Goal: Transaction & Acquisition: Purchase product/service

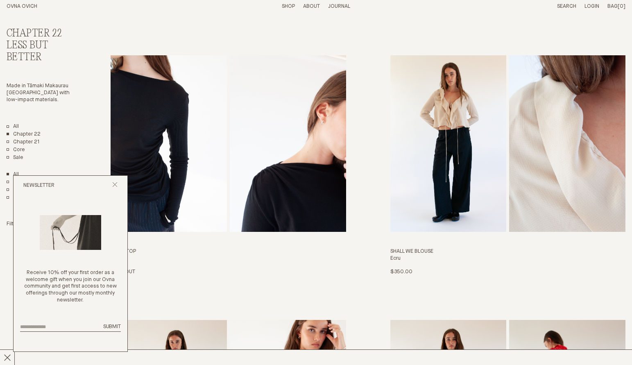
scroll to position [289, 0]
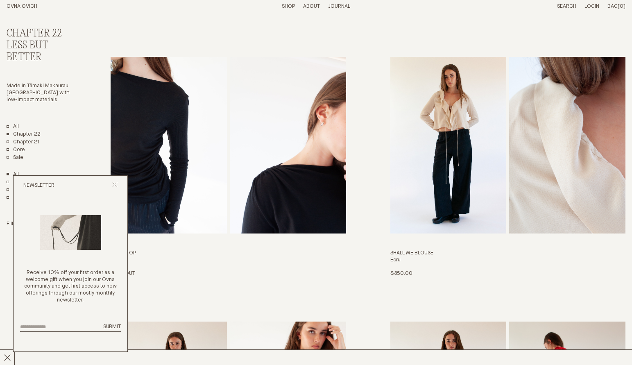
click at [302, 139] on img "Umar Top" at bounding box center [288, 145] width 116 height 177
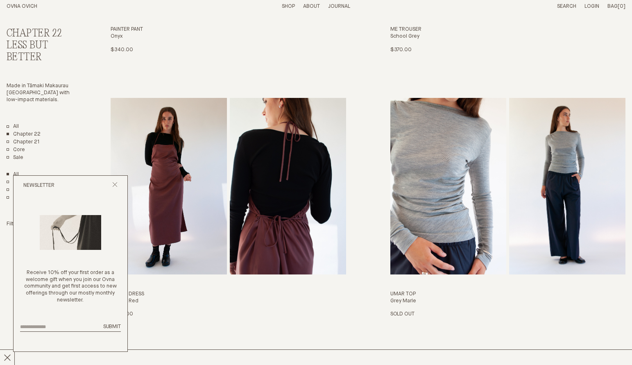
scroll to position [780, 0]
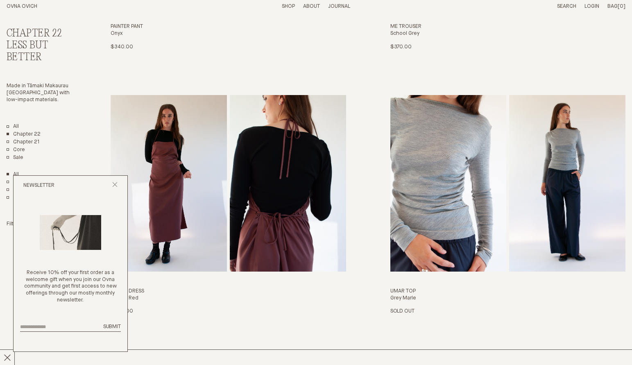
click at [457, 153] on img "Umar Top" at bounding box center [448, 183] width 116 height 177
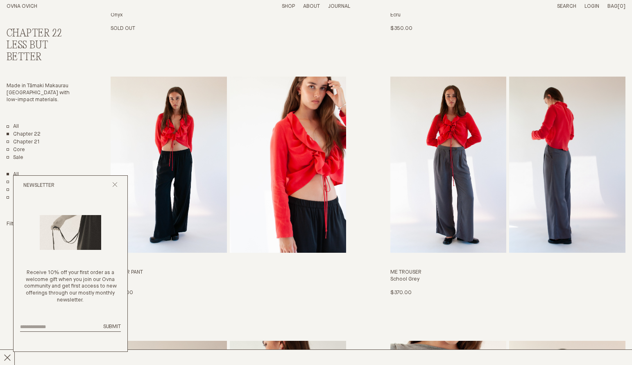
scroll to position [518, 0]
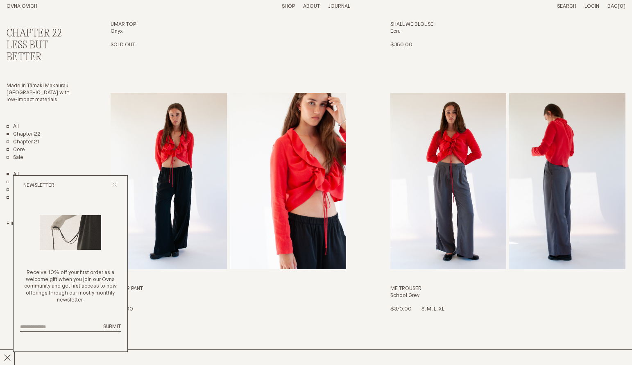
click at [450, 221] on img "Me Trouser" at bounding box center [448, 181] width 116 height 177
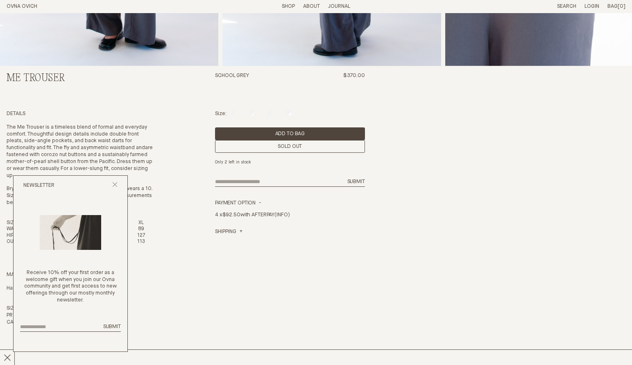
scroll to position [278, 0]
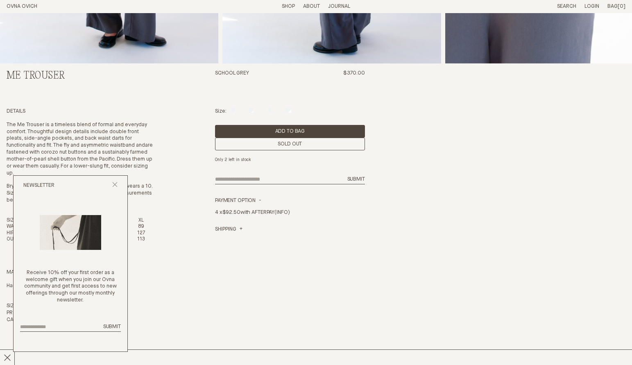
click at [269, 111] on div "Size: S M L XL" at bounding box center [290, 111] width 150 height 7
click at [249, 110] on div "Size: S M L XL" at bounding box center [290, 111] width 150 height 7
click at [261, 144] on div "Sold Out" at bounding box center [290, 144] width 150 height 13
click at [115, 180] on div "Newsletter" at bounding box center [71, 186] width 114 height 20
click at [113, 183] on icon "Close popup" at bounding box center [114, 184] width 5 height 5
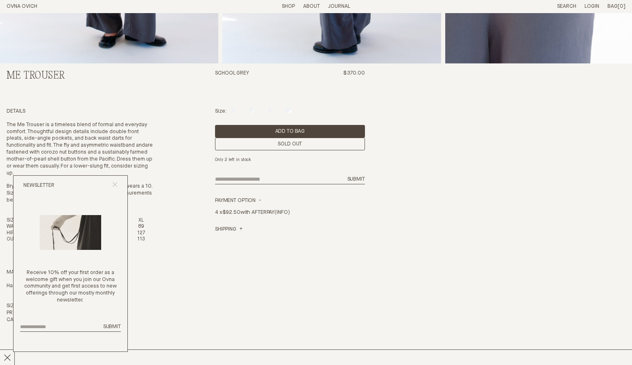
click at [113, 183] on icon "Close popup" at bounding box center [114, 184] width 5 height 5
click at [161, 153] on div "Me Trouser School Grey $370.00 Details The Me Trouser is a timeless blend of fo…" at bounding box center [316, 151] width 619 height 833
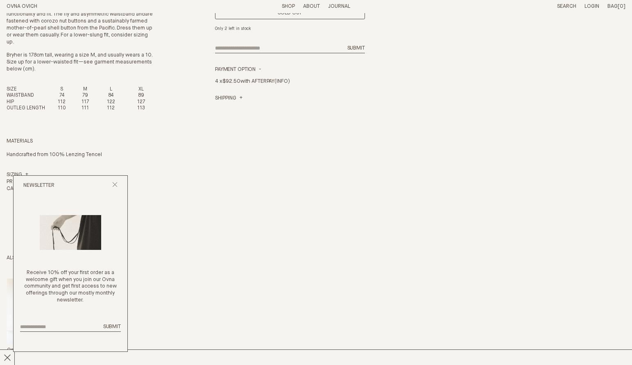
scroll to position [426, 0]
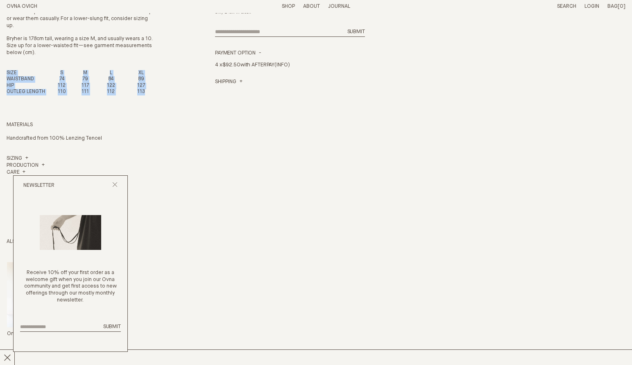
drag, startPoint x: 7, startPoint y: 74, endPoint x: 150, endPoint y: 92, distance: 144.9
click at [150, 92] on table "SIZE S M L XL [GEOGRAPHIC_DATA] 74 79 84 89 HIP 112 117 122 127 OUTLEG LENGTH 1…" at bounding box center [82, 82] width 150 height 25
copy table "SIZE S M L XL WAISTBAND 74 79 84 89 HIP 112 117 122 127 OUTLEG LENGTH 110 111 1…"
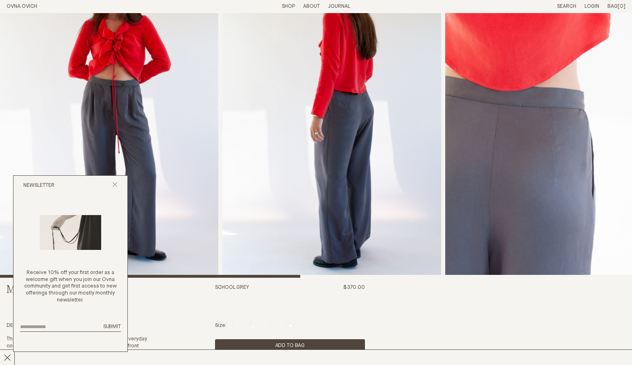
scroll to position [64, 0]
click at [118, 186] on div "Newsletter" at bounding box center [71, 186] width 114 height 20
click at [114, 186] on icon "Close popup" at bounding box center [114, 184] width 5 height 5
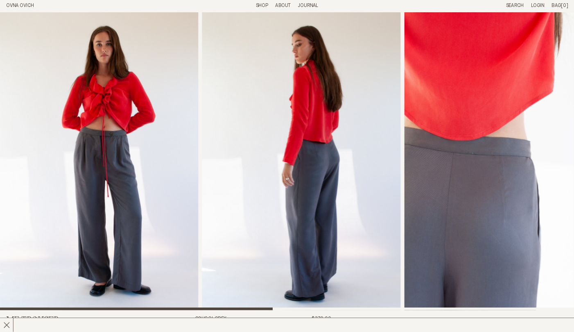
scroll to position [0, 0]
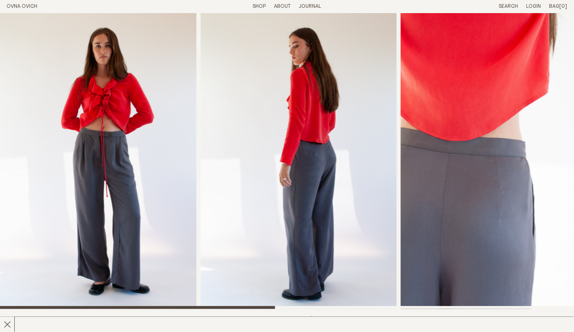
click at [119, 160] on img "1 / 6" at bounding box center [98, 161] width 197 height 296
